Goal: Download file/media

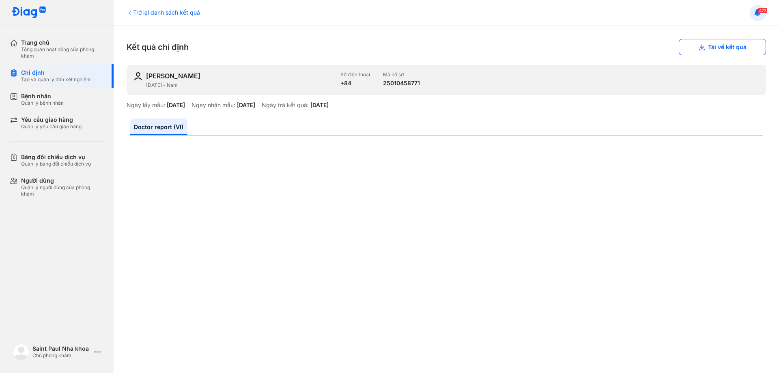
click at [759, 16] on icon at bounding box center [758, 13] width 9 height 9
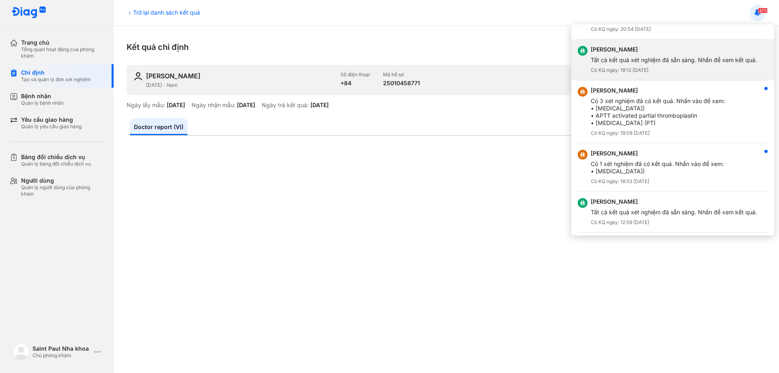
scroll to position [1377, 0]
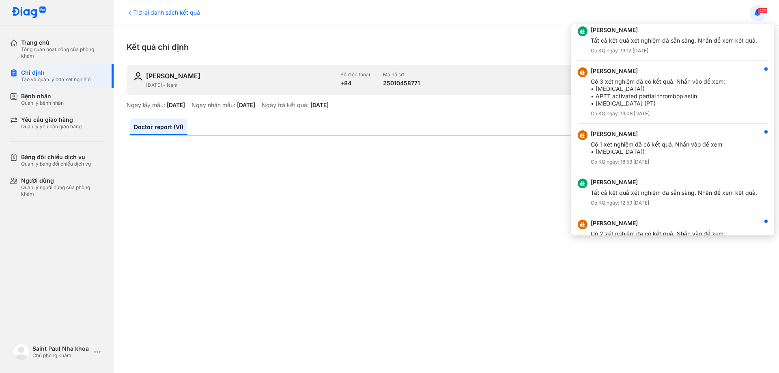
click at [527, 56] on div at bounding box center [389, 186] width 779 height 373
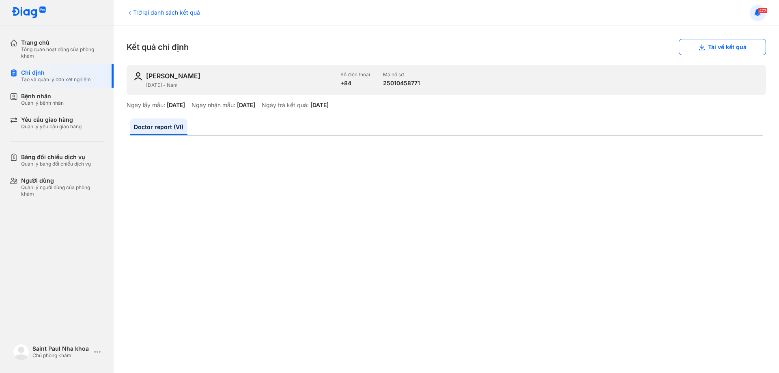
click at [758, 14] on use at bounding box center [758, 12] width 6 height 6
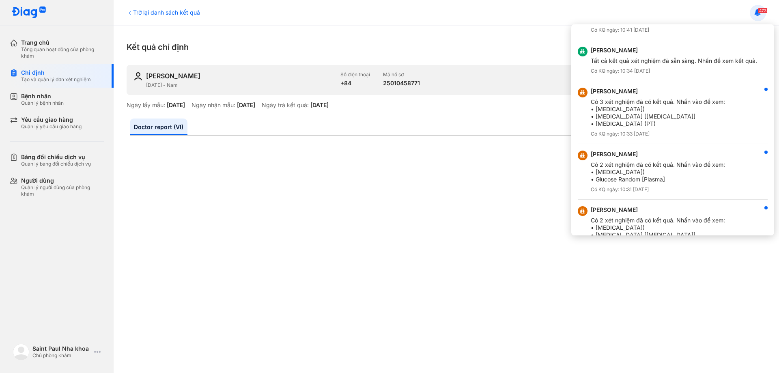
scroll to position [838, 0]
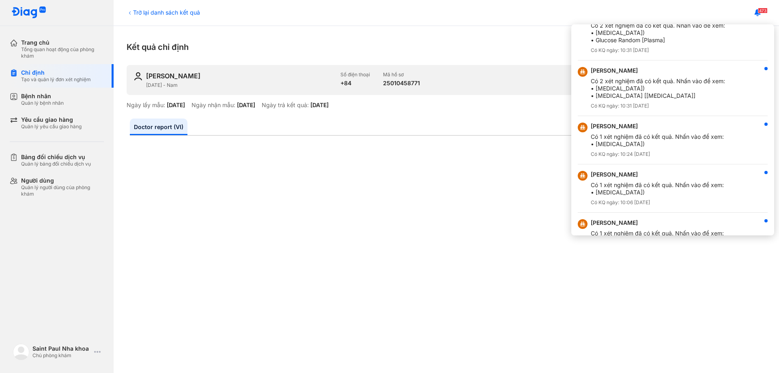
click at [39, 12] on img at bounding box center [28, 12] width 35 height 13
click at [26, 15] on img at bounding box center [28, 12] width 35 height 13
click at [325, 26] on div at bounding box center [389, 186] width 779 height 373
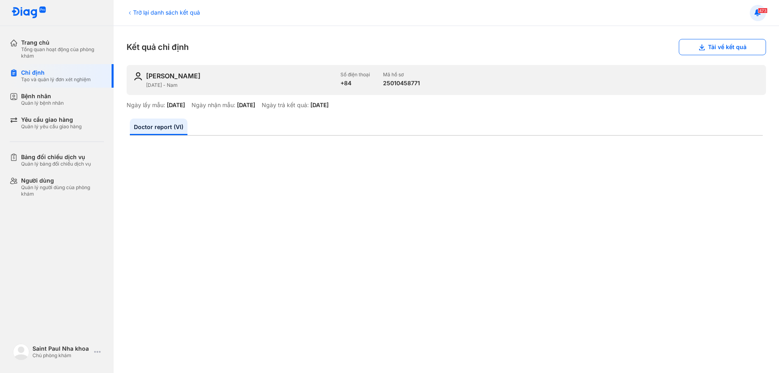
click at [28, 6] on img at bounding box center [28, 12] width 35 height 13
click at [29, 7] on img at bounding box center [28, 12] width 35 height 13
click at [199, 15] on div "Trở lại danh sách kết quả" at bounding box center [163, 12] width 73 height 9
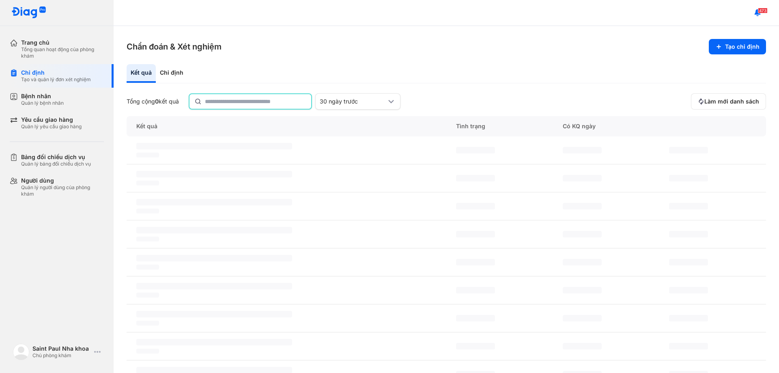
click at [259, 102] on input "text" at bounding box center [255, 101] width 101 height 15
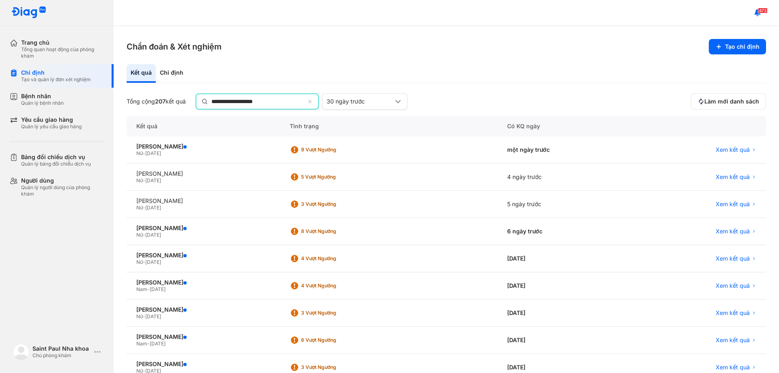
type input "**********"
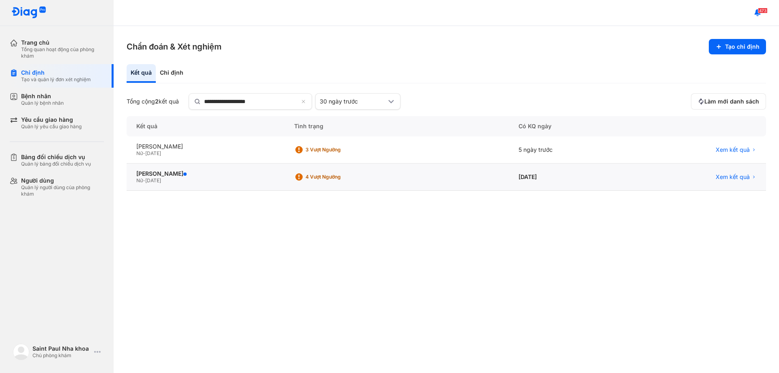
click at [270, 179] on div "Nữ - 11/02/1960" at bounding box center [205, 180] width 138 height 6
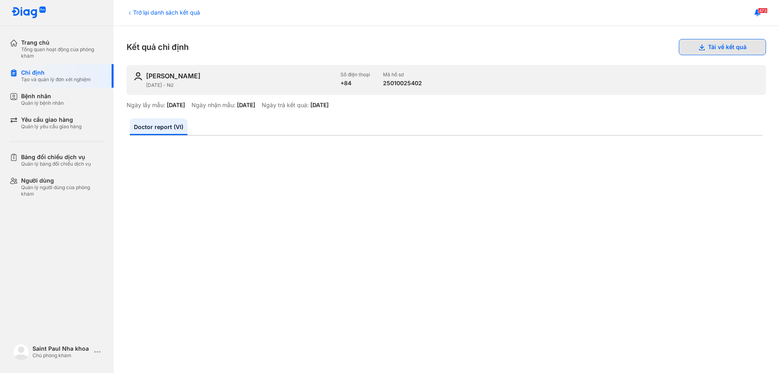
click at [723, 47] on button "Tải về kết quả" at bounding box center [722, 47] width 87 height 16
